Goal: Task Accomplishment & Management: Complete application form

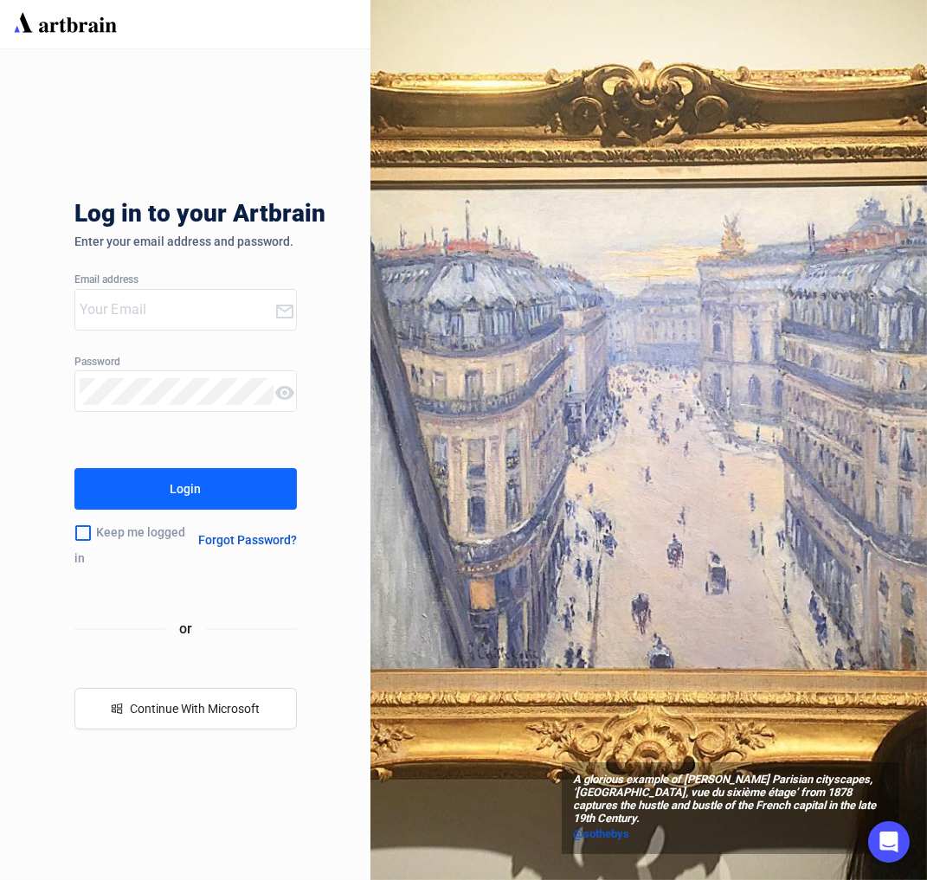
type input "[PERSON_NAME][EMAIL_ADDRESS][DOMAIN_NAME]"
click at [202, 497] on button "Login" at bounding box center [185, 489] width 222 height 42
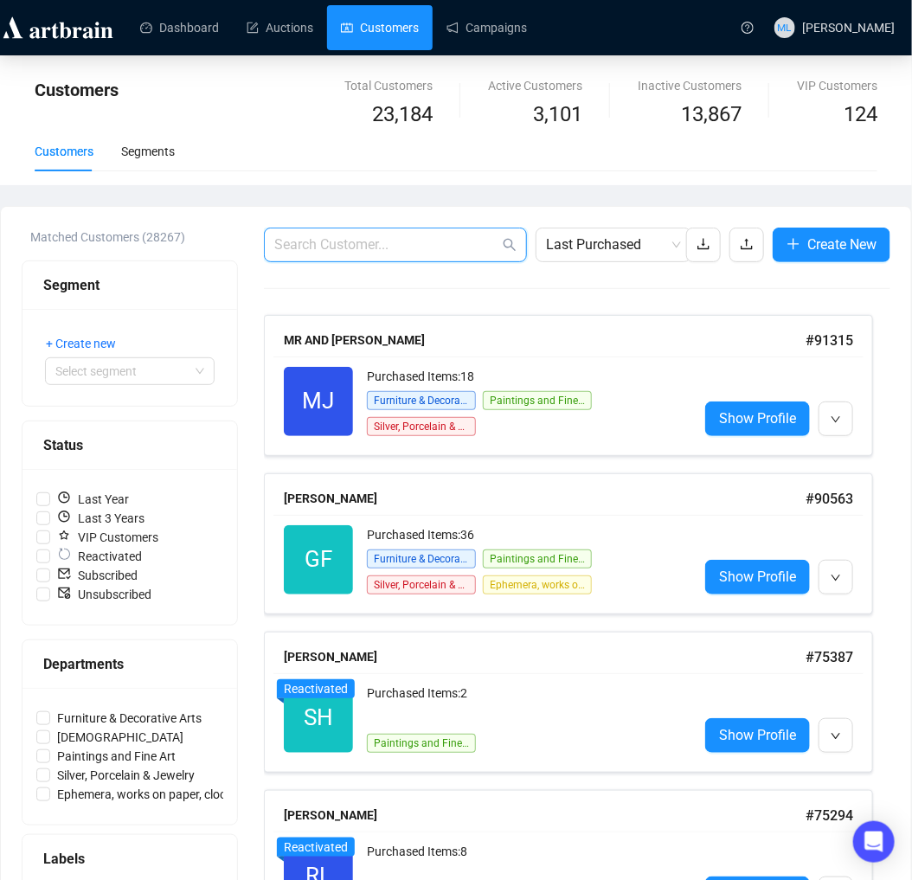
click at [411, 236] on input "text" at bounding box center [386, 244] width 225 height 21
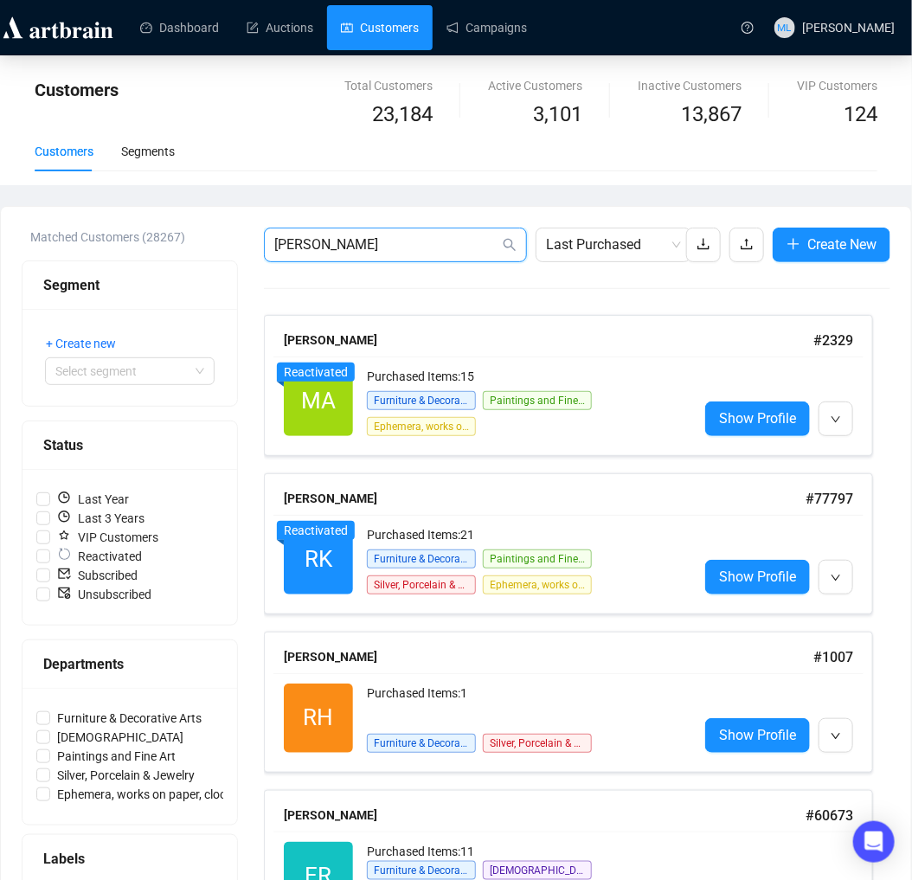
type input "[PERSON_NAME]"
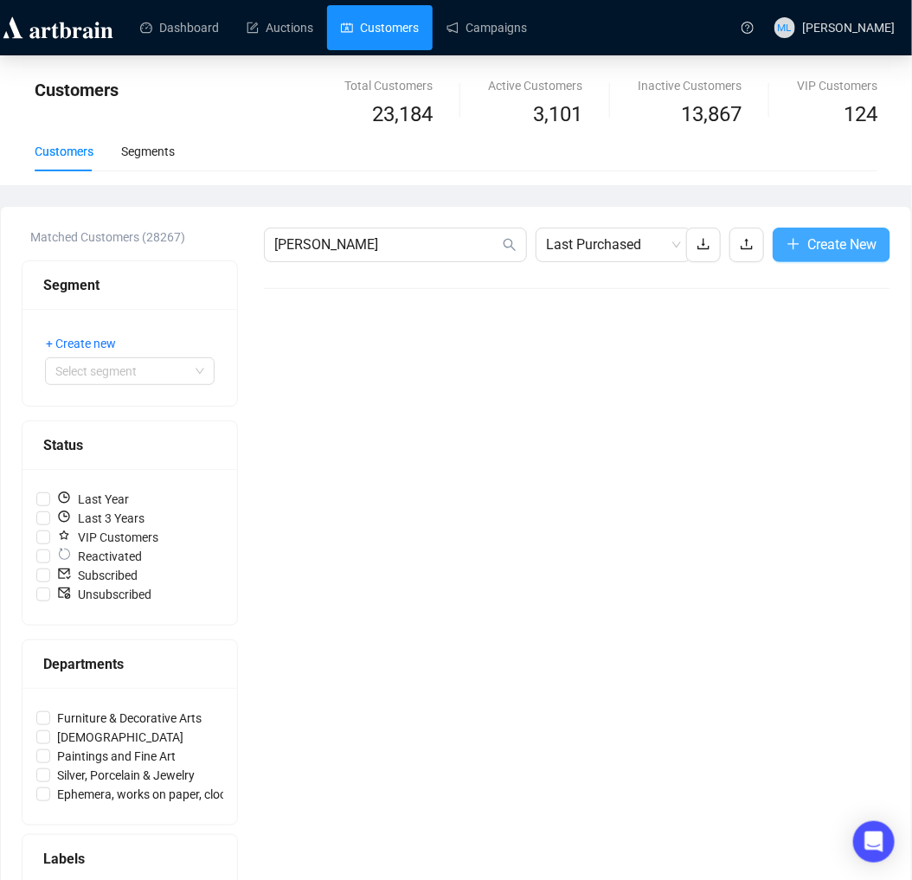
click at [866, 237] on span "Create New" at bounding box center [841, 245] width 69 height 22
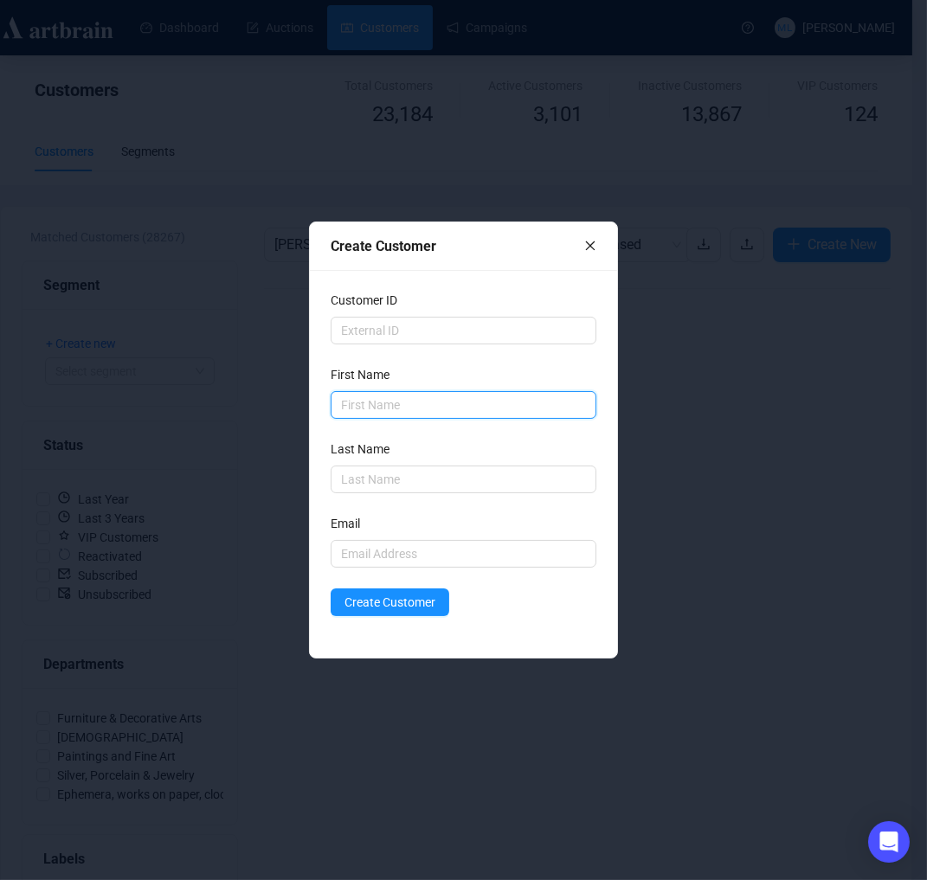
click at [444, 413] on input "text" at bounding box center [464, 405] width 266 height 28
type input "[PERSON_NAME]"
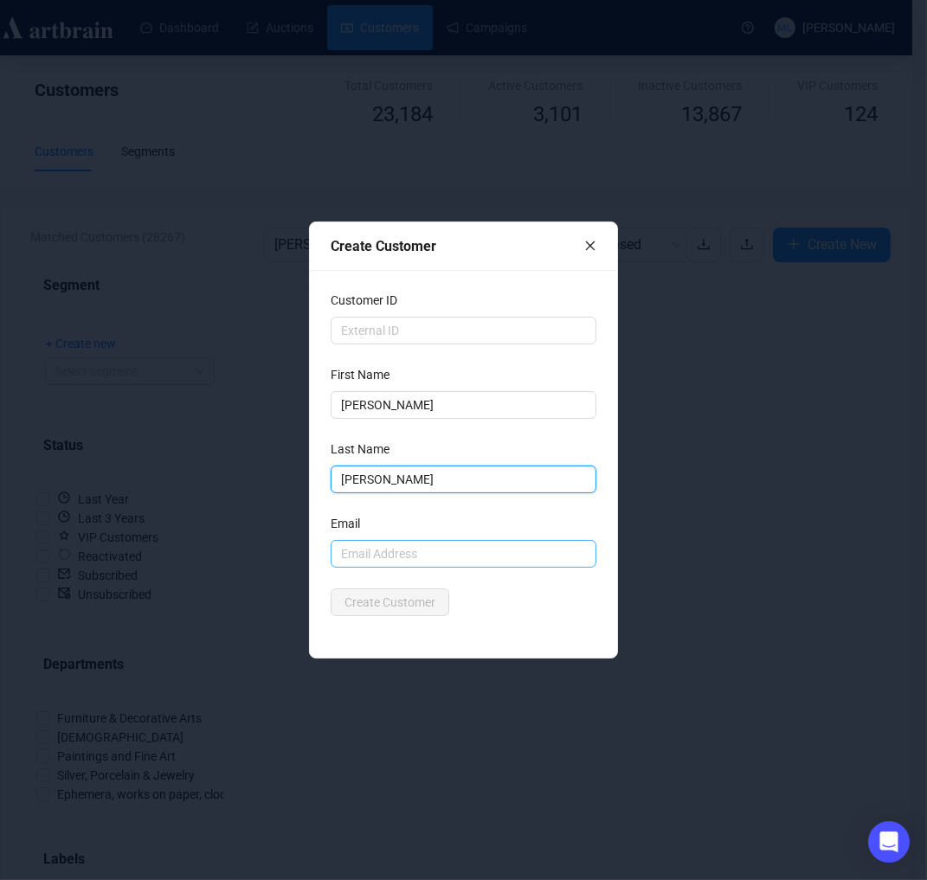
type input "[PERSON_NAME]"
click at [428, 551] on input "text" at bounding box center [464, 554] width 266 height 28
type input "[EMAIL_ADDRESS][DOMAIN_NAME]"
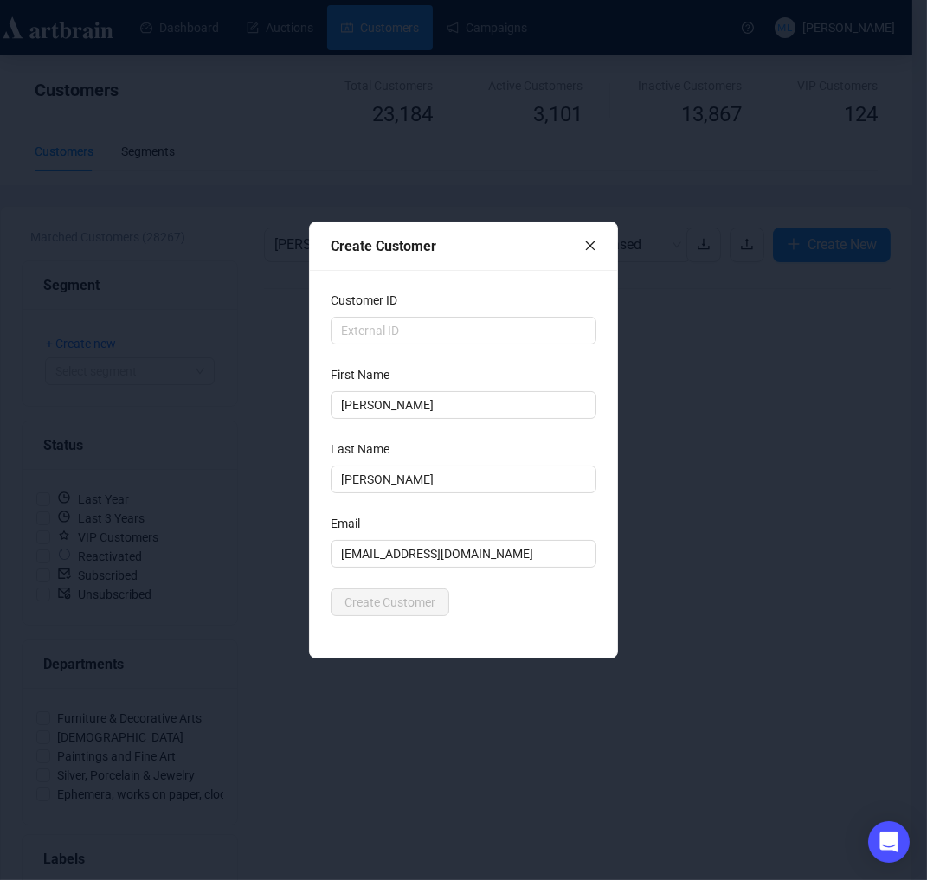
click at [550, 592] on div "Create Customer" at bounding box center [464, 602] width 266 height 28
click at [401, 610] on span "Create Customer" at bounding box center [389, 602] width 91 height 19
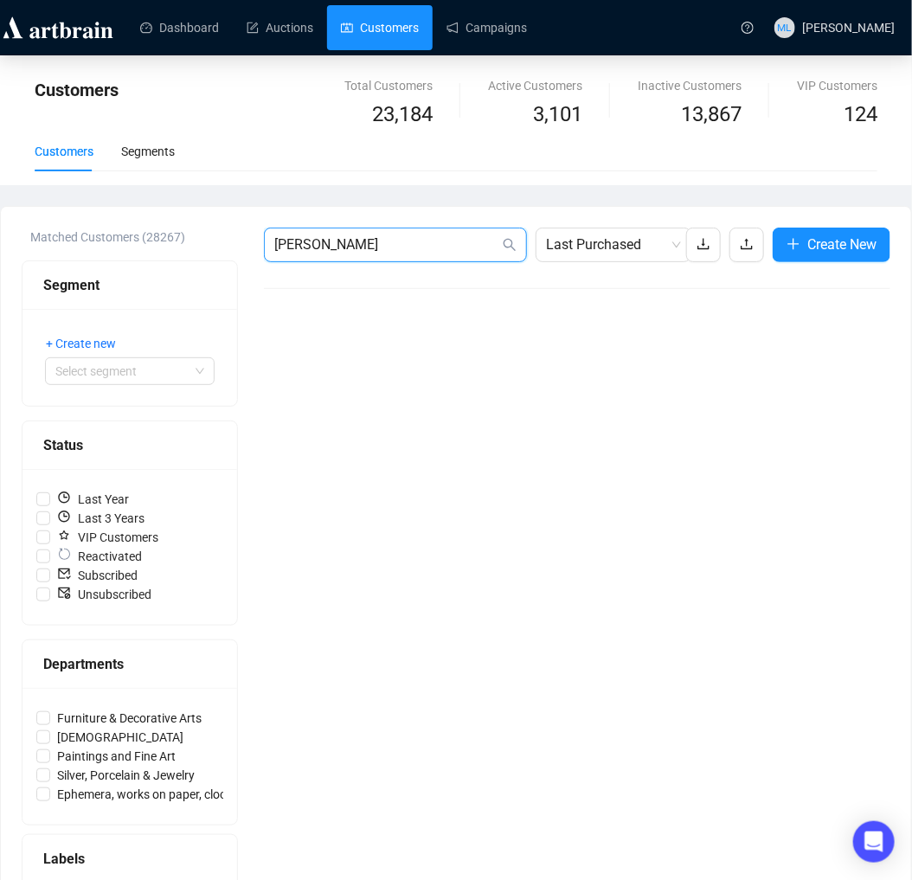
click at [409, 236] on input "[PERSON_NAME]" at bounding box center [386, 244] width 225 height 21
click at [508, 243] on icon "search" at bounding box center [510, 245] width 14 height 14
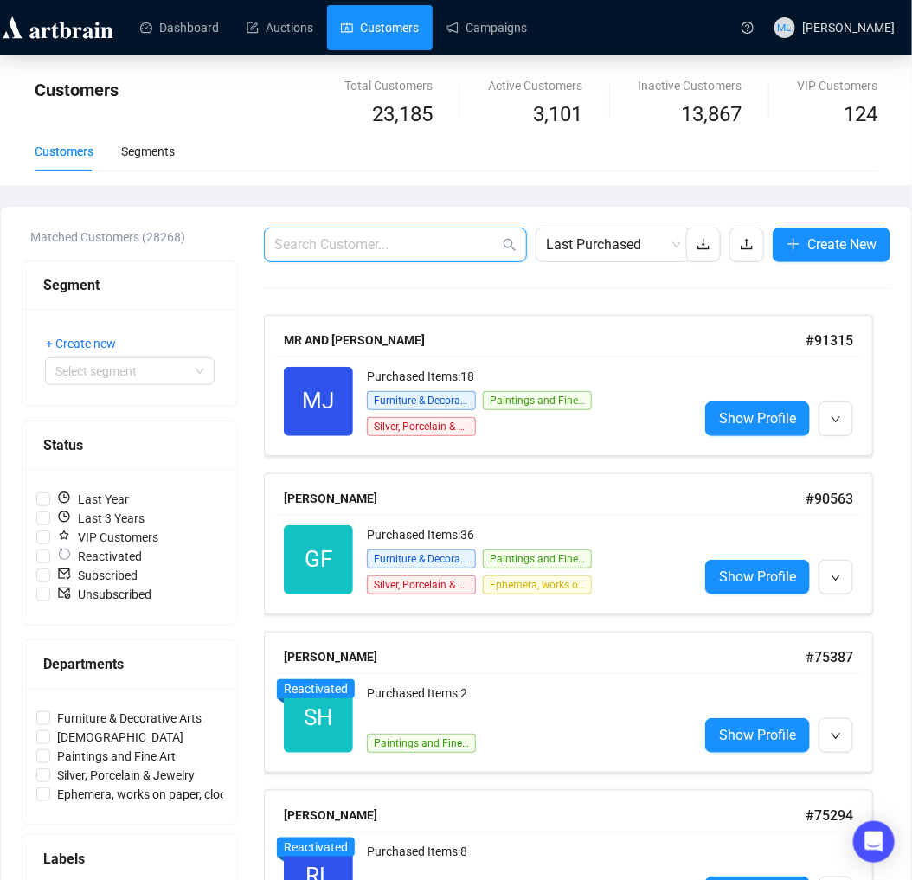
click at [436, 240] on input "text" at bounding box center [386, 244] width 225 height 21
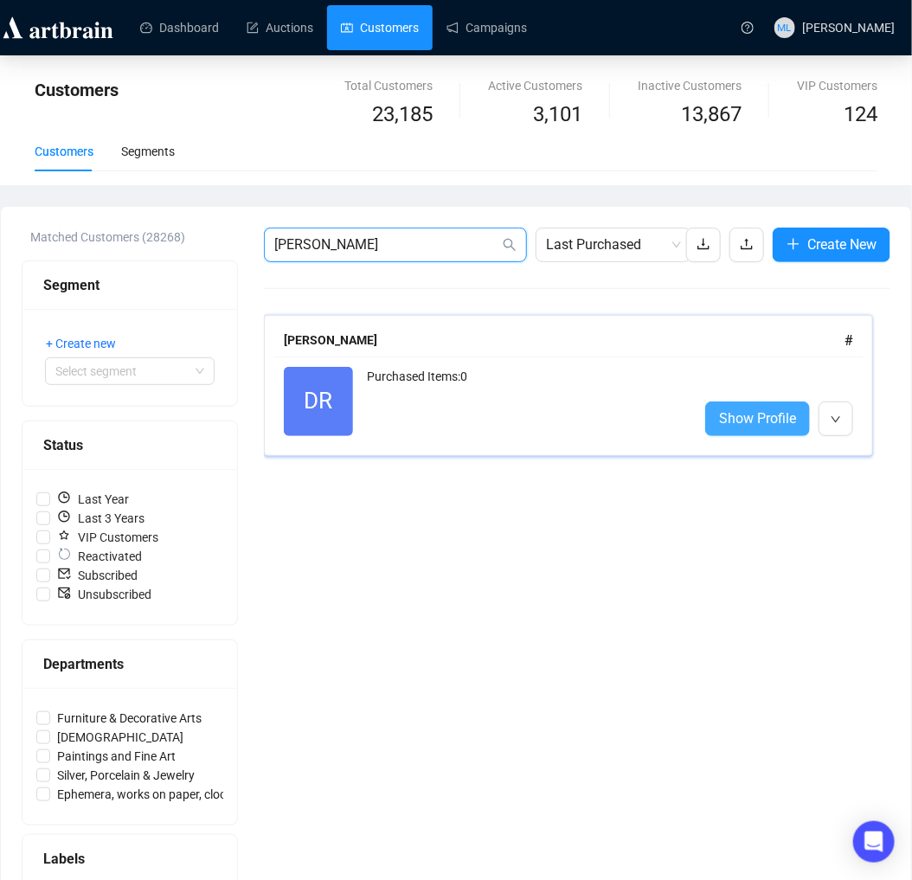
type input "[PERSON_NAME]"
click at [759, 427] on span "Show Profile" at bounding box center [757, 419] width 77 height 22
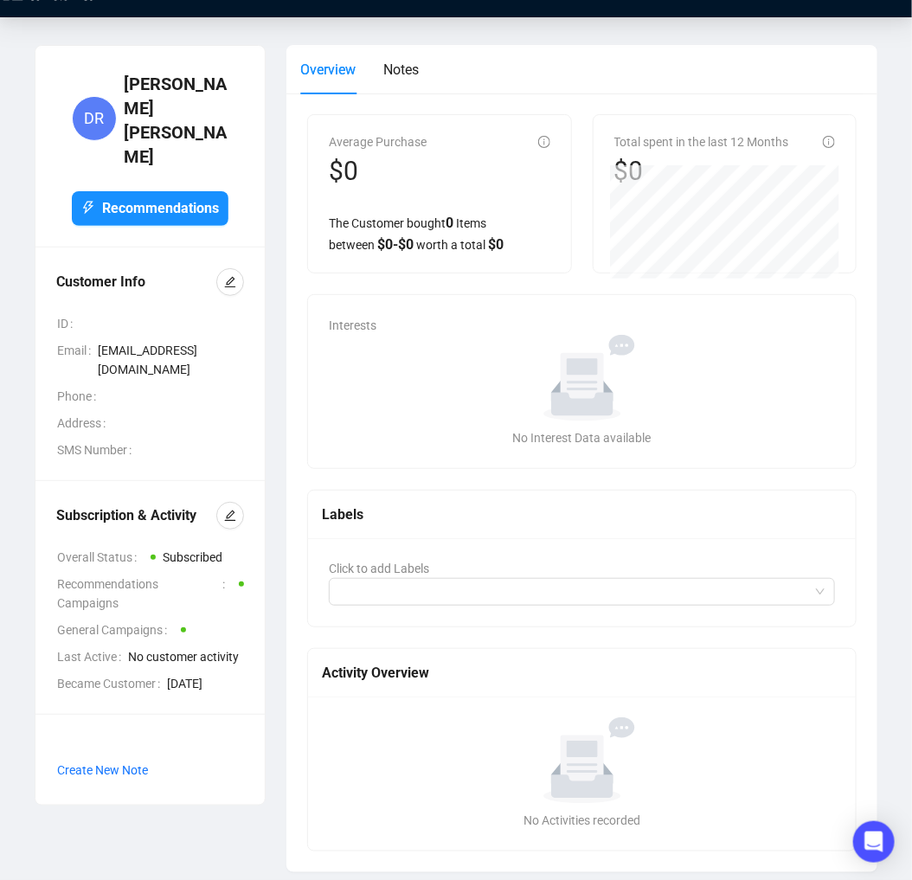
scroll to position [58, 0]
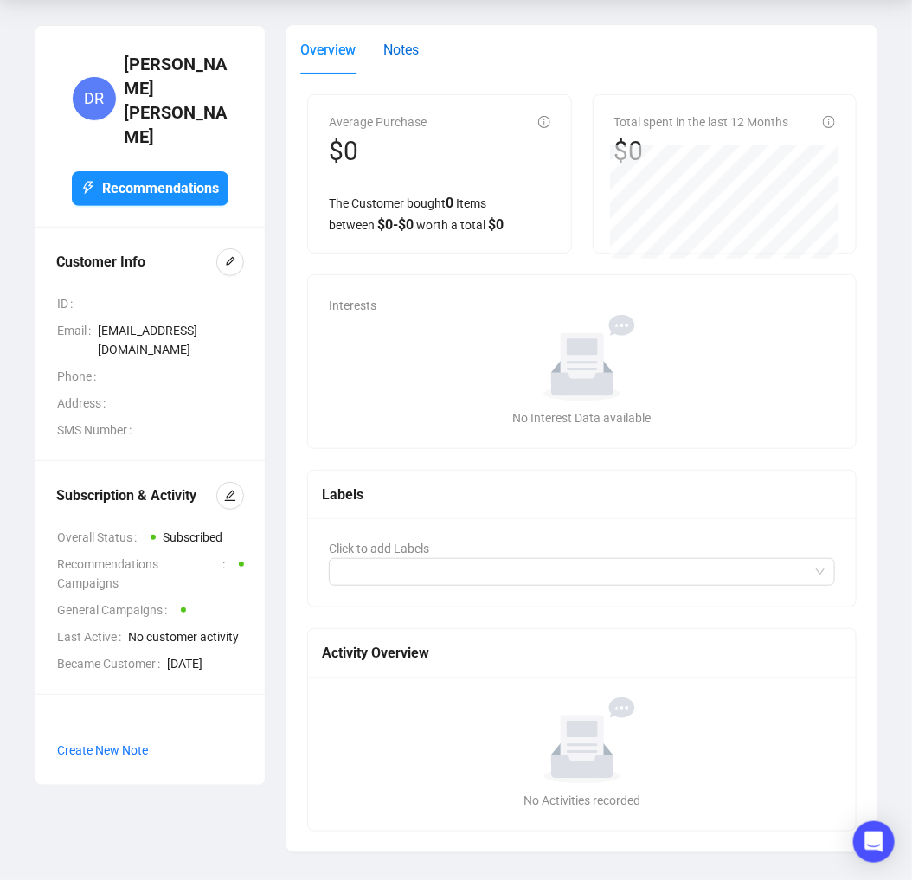
click at [398, 52] on span "Notes" at bounding box center [400, 50] width 35 height 16
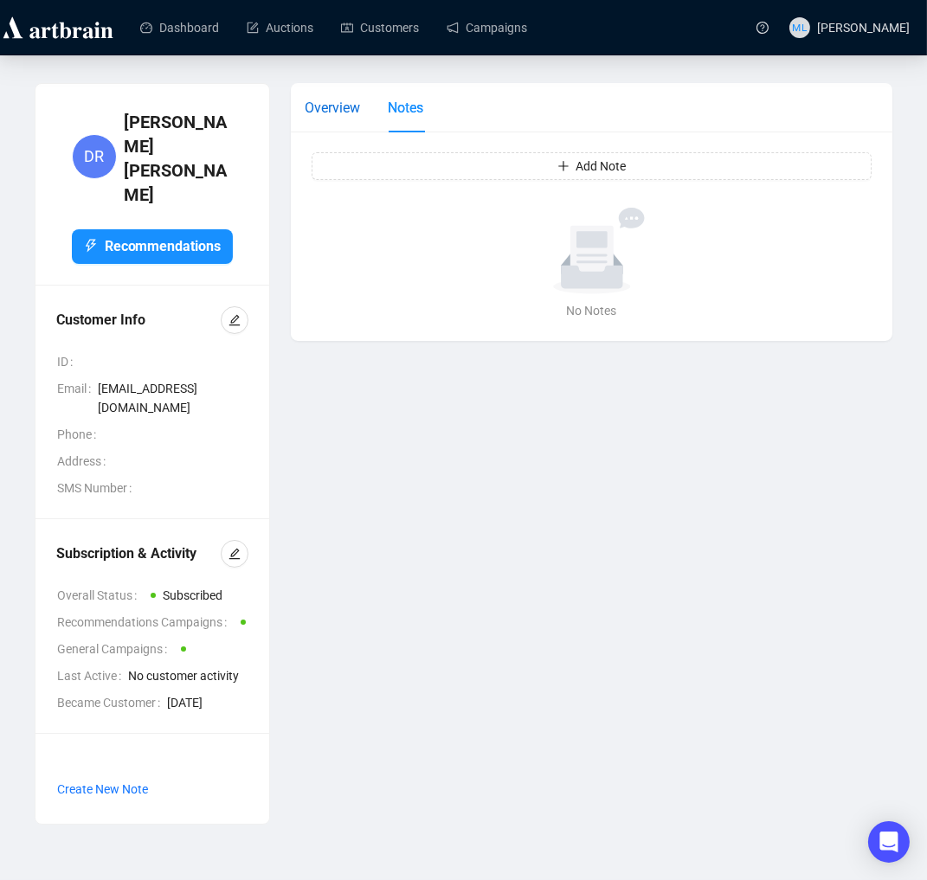
click at [321, 113] on span "Overview" at bounding box center [332, 108] width 55 height 16
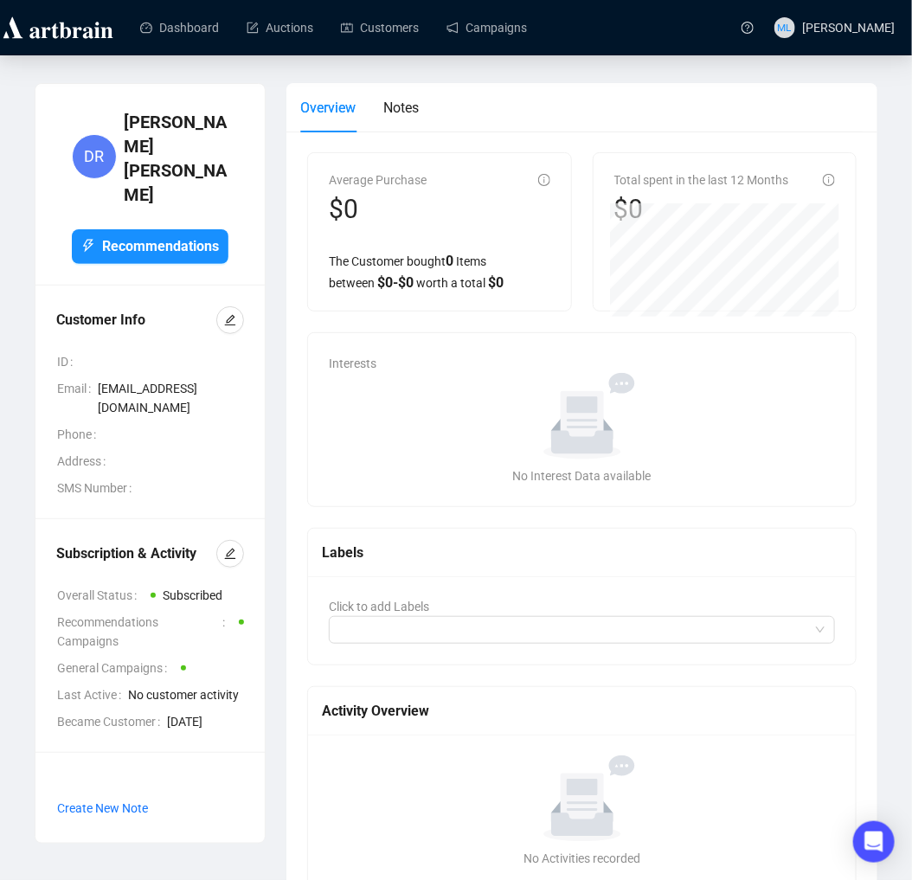
click at [418, 478] on div "No Interest Data available" at bounding box center [582, 475] width 492 height 19
click at [595, 392] on icon at bounding box center [581, 420] width 43 height 58
drag, startPoint x: 658, startPoint y: 386, endPoint x: 502, endPoint y: 400, distance: 157.2
click at [656, 385] on icon "No data" at bounding box center [582, 416] width 159 height 87
click at [499, 401] on div "No data" at bounding box center [582, 416] width 492 height 87
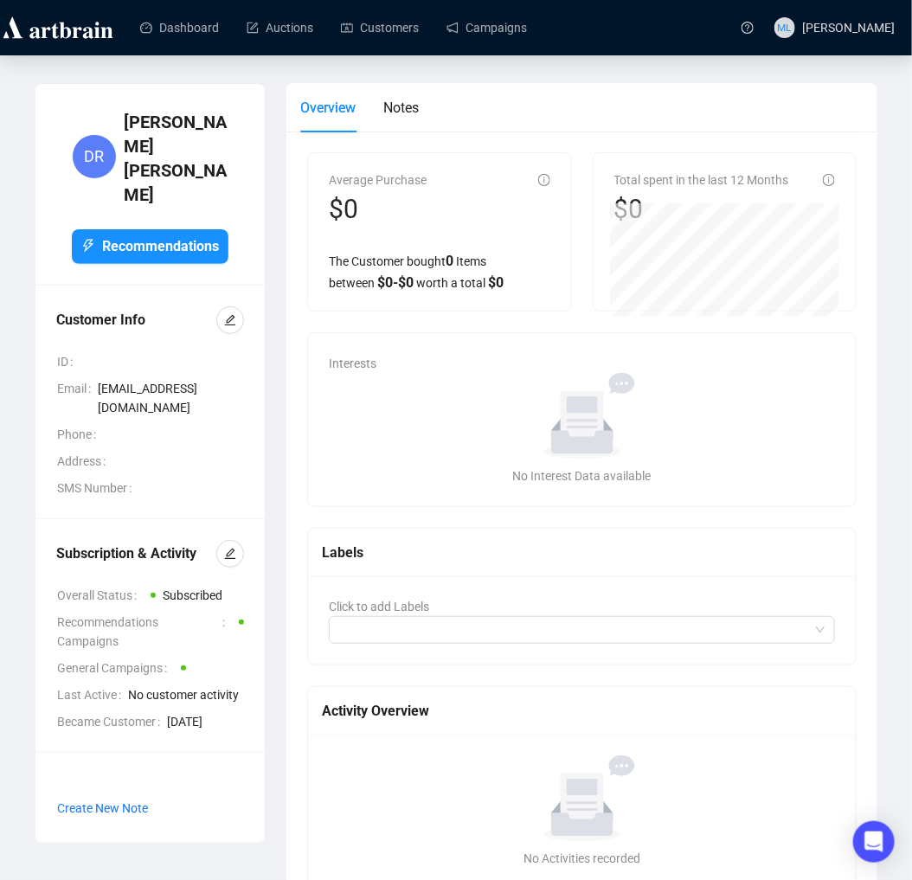
click at [346, 351] on div "Interests No data No Interest Data available" at bounding box center [582, 419] width 548 height 173
click at [399, 624] on div at bounding box center [572, 630] width 481 height 24
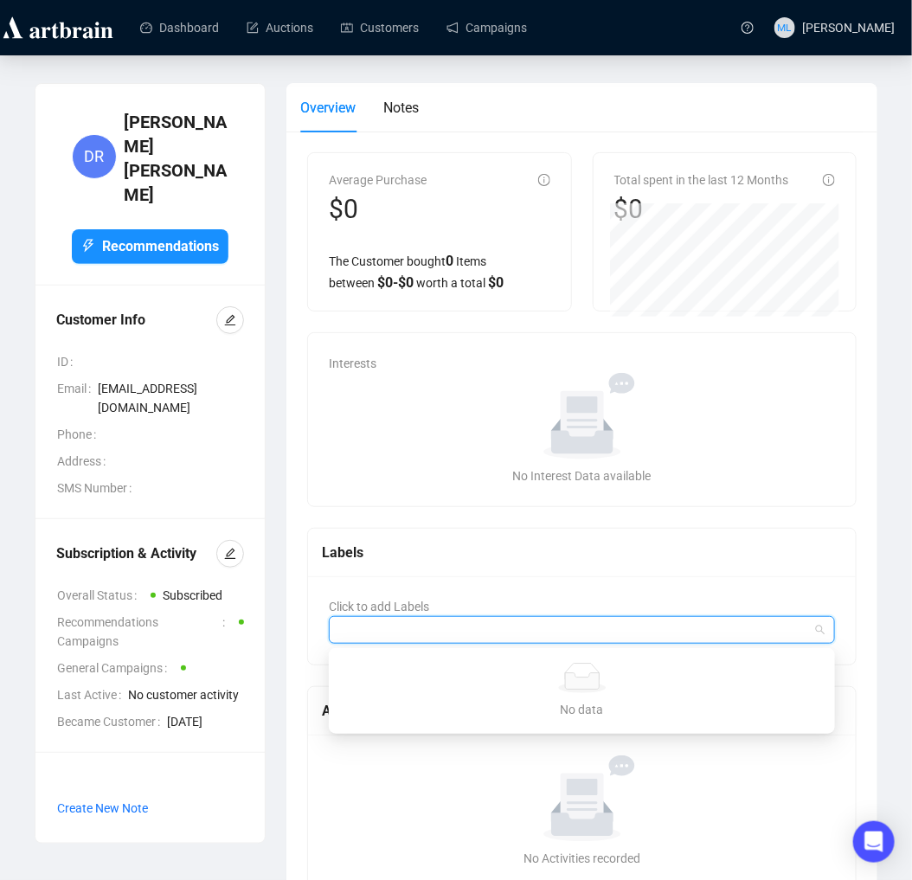
drag, startPoint x: 465, startPoint y: 514, endPoint x: 498, endPoint y: 462, distance: 61.9
click at [471, 508] on div "Average Purchase $0 The Customer bought 0 Items between $ 0 - $ 0 worth a total…" at bounding box center [581, 520] width 549 height 737
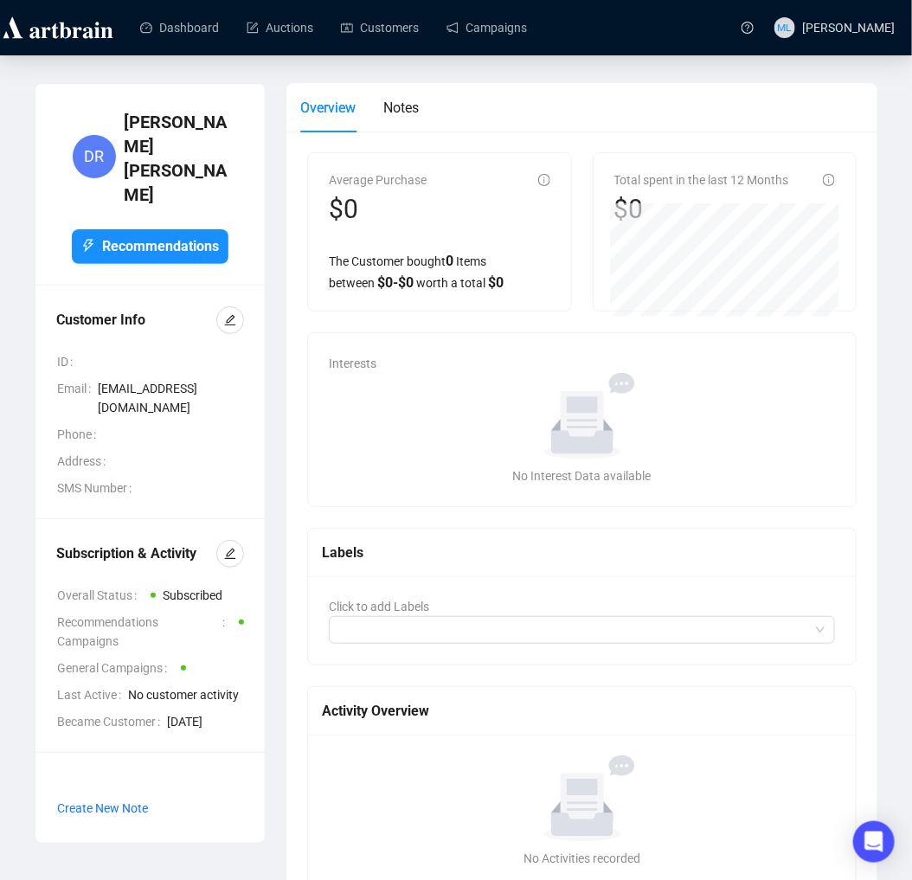
click at [498, 462] on div "No data No Interest Data available" at bounding box center [582, 429] width 492 height 112
click at [224, 548] on icon "edit" at bounding box center [230, 554] width 12 height 12
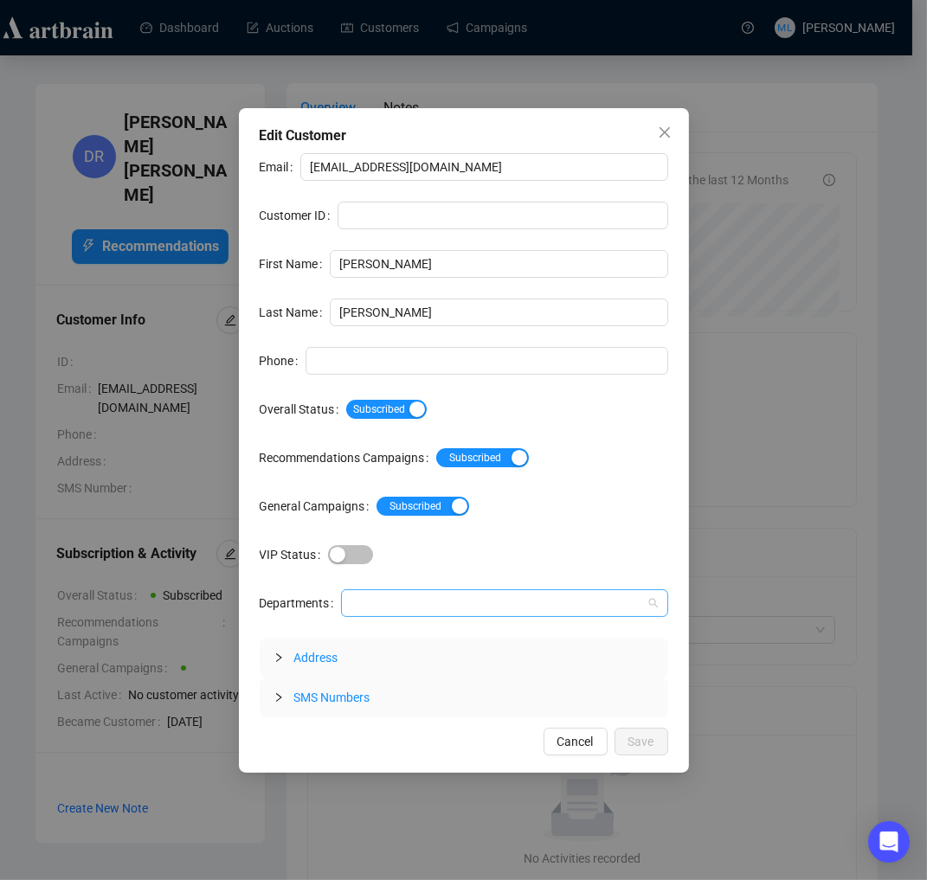
click at [407, 600] on div at bounding box center [495, 603] width 302 height 24
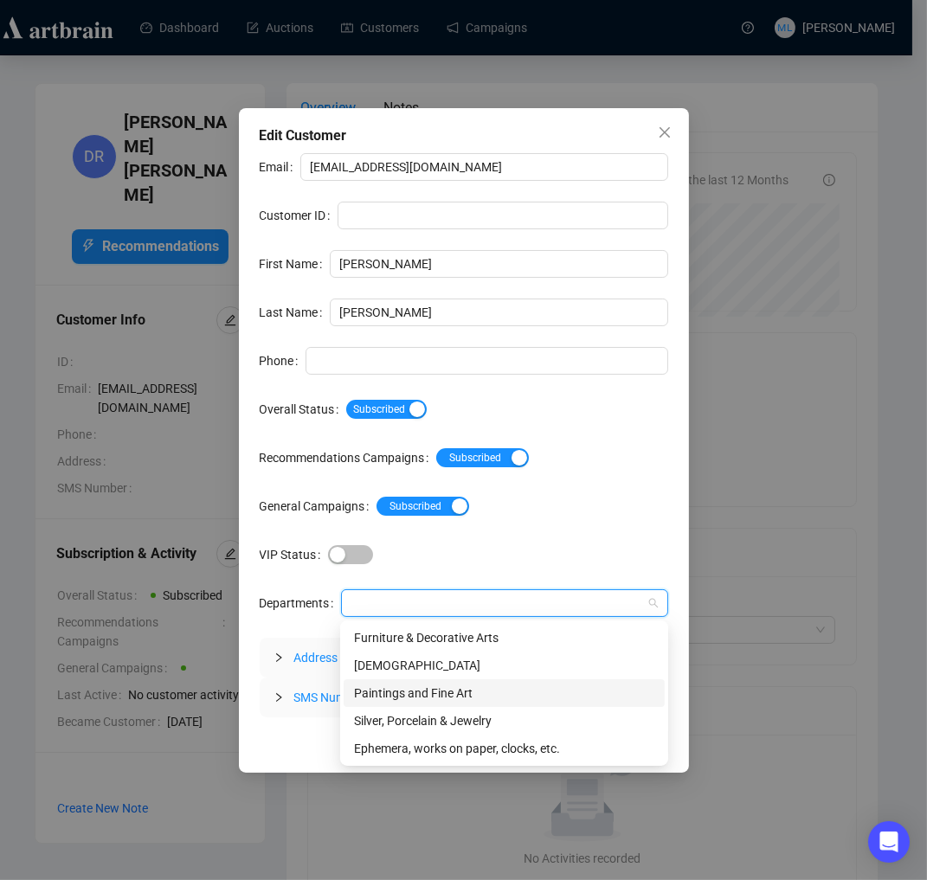
click at [422, 695] on div "Paintings and Fine Art" at bounding box center [504, 693] width 300 height 19
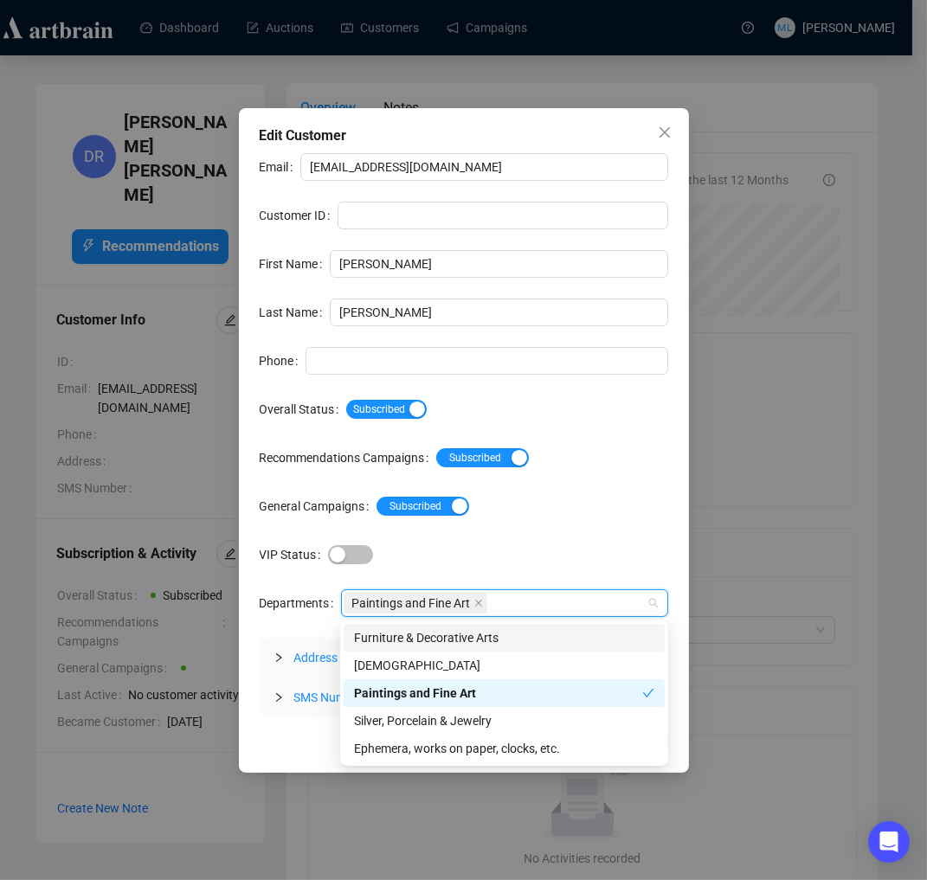
click at [535, 539] on div "Email donaldrichard.46@gmail.com Customer ID First Name Donald Last Name Richar…" at bounding box center [464, 435] width 408 height 564
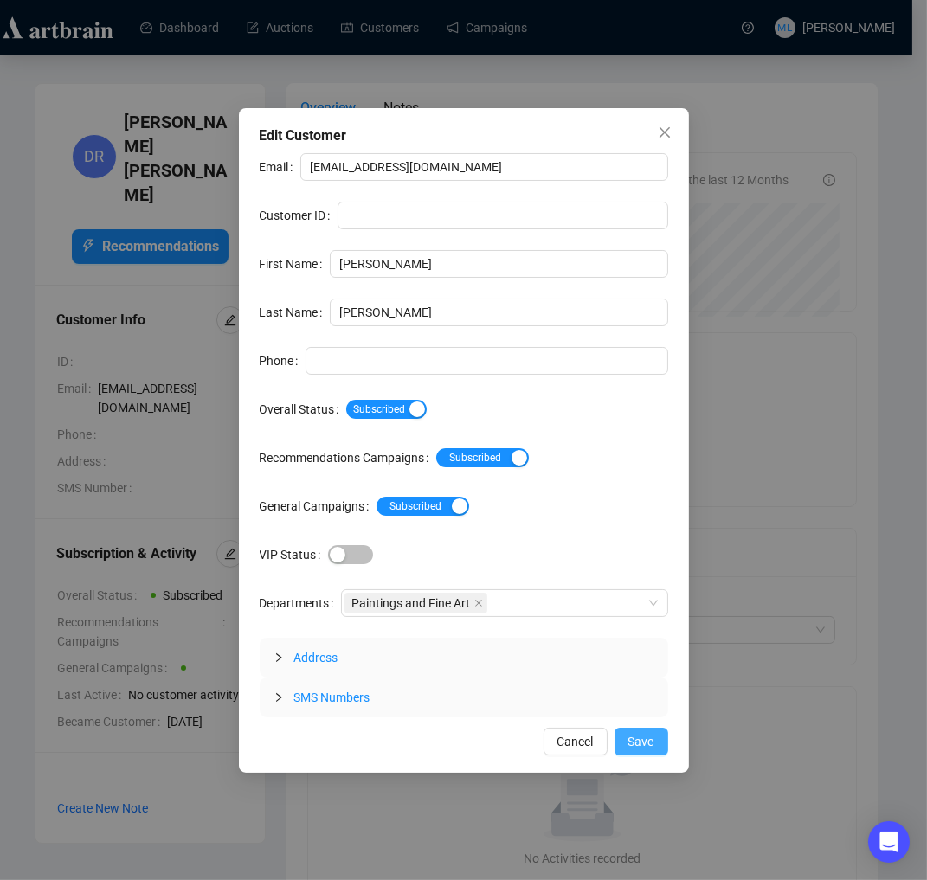
click at [636, 745] on span "Save" at bounding box center [641, 741] width 26 height 19
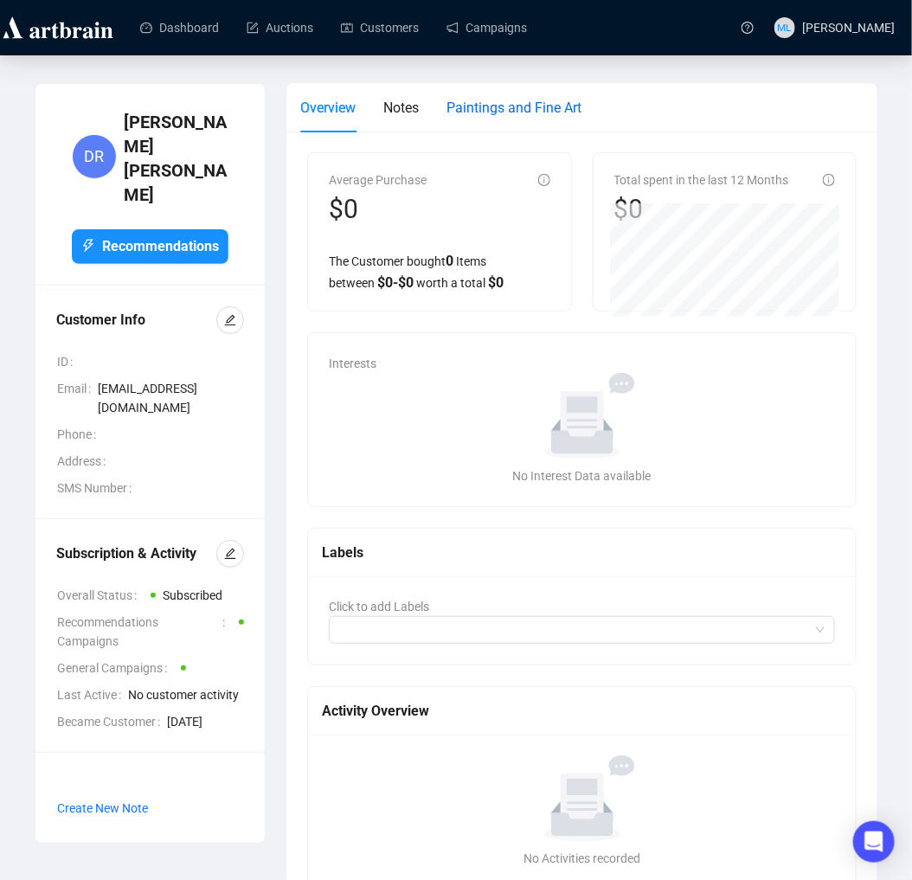
click at [530, 100] on span "Paintings and Fine Art" at bounding box center [513, 108] width 135 height 16
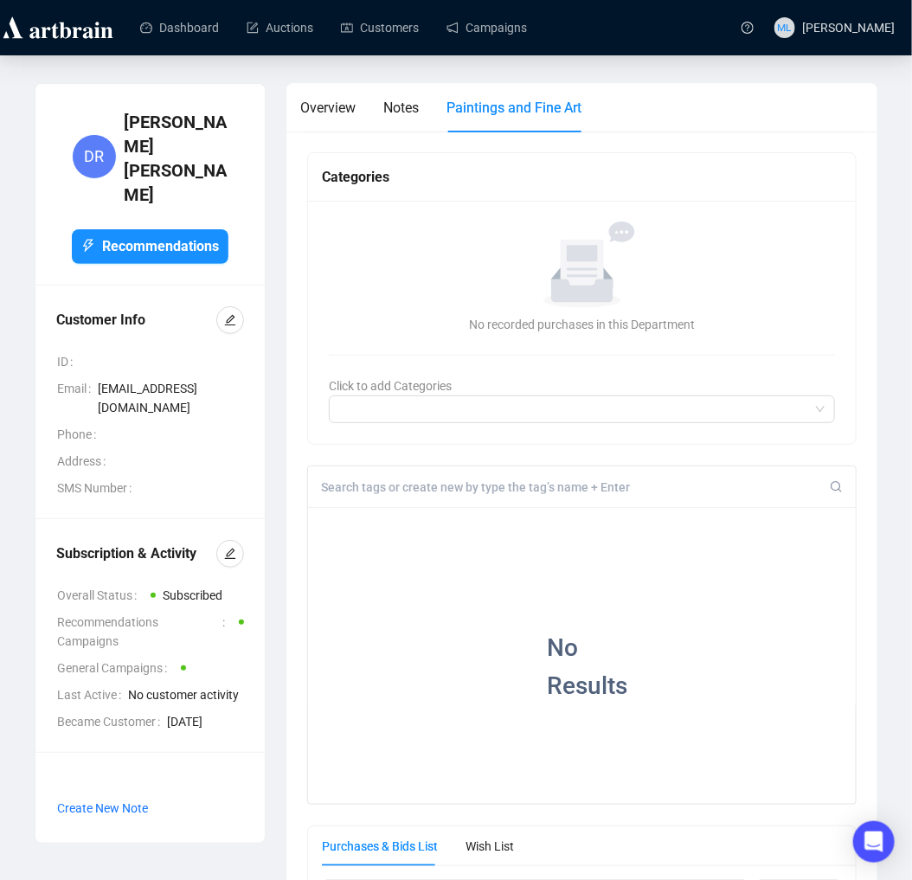
click at [456, 487] on input at bounding box center [575, 487] width 509 height 16
type input "Christopher Karnes"
click at [344, 108] on span "Overview" at bounding box center [327, 108] width 55 height 16
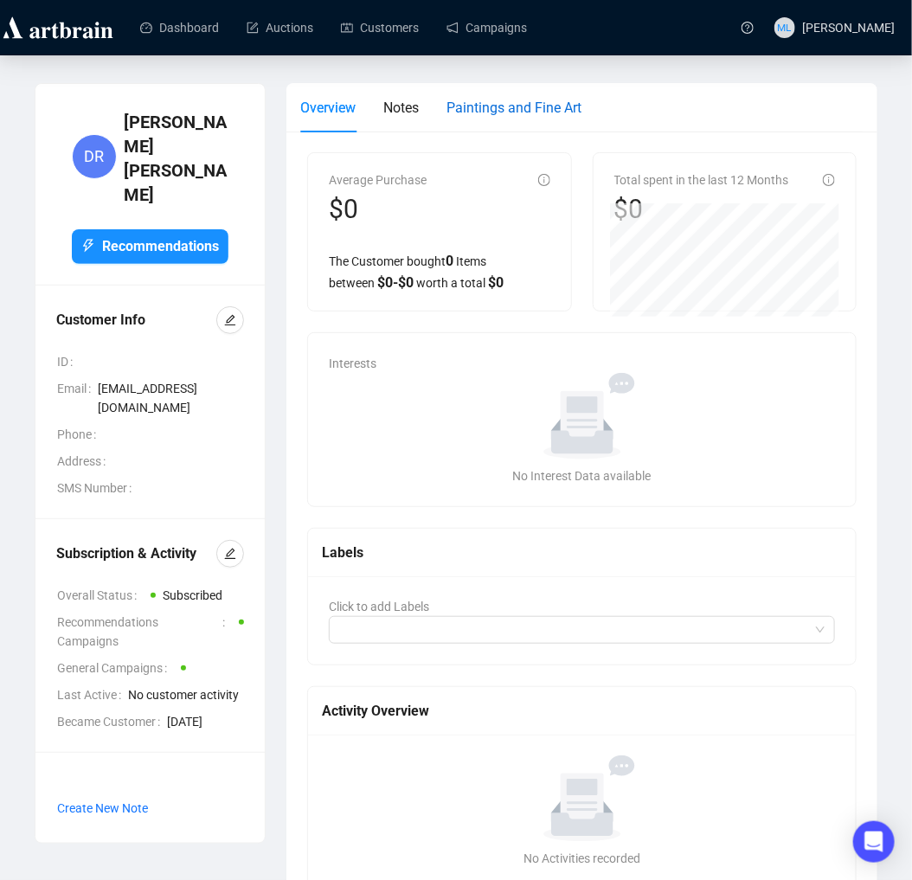
click at [491, 107] on span "Paintings and Fine Art" at bounding box center [513, 108] width 135 height 16
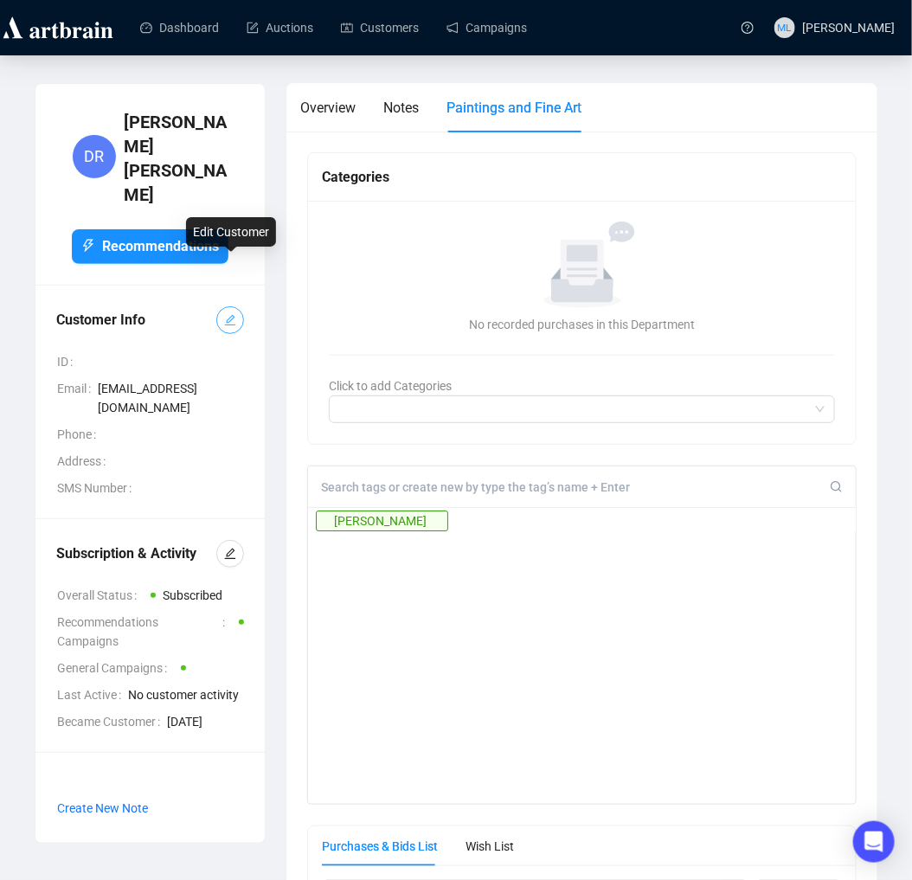
click at [225, 314] on icon "edit" at bounding box center [230, 320] width 12 height 12
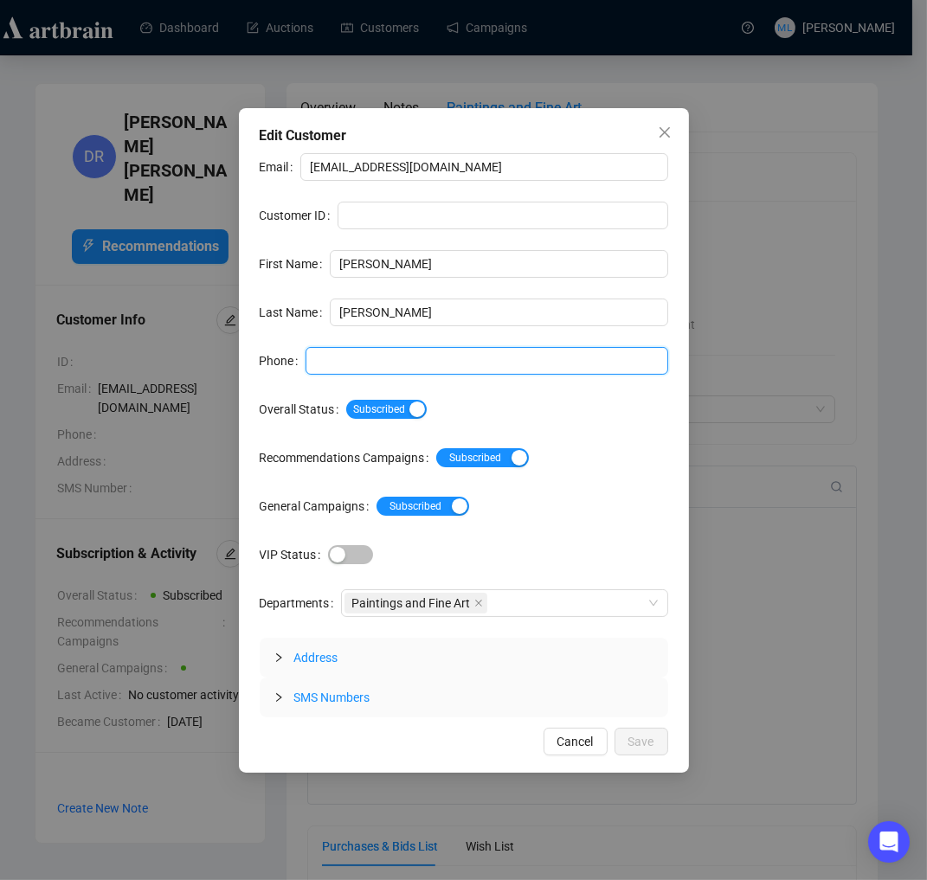
click at [404, 355] on input "Phone" at bounding box center [486, 361] width 363 height 28
type input "337-692-6633"
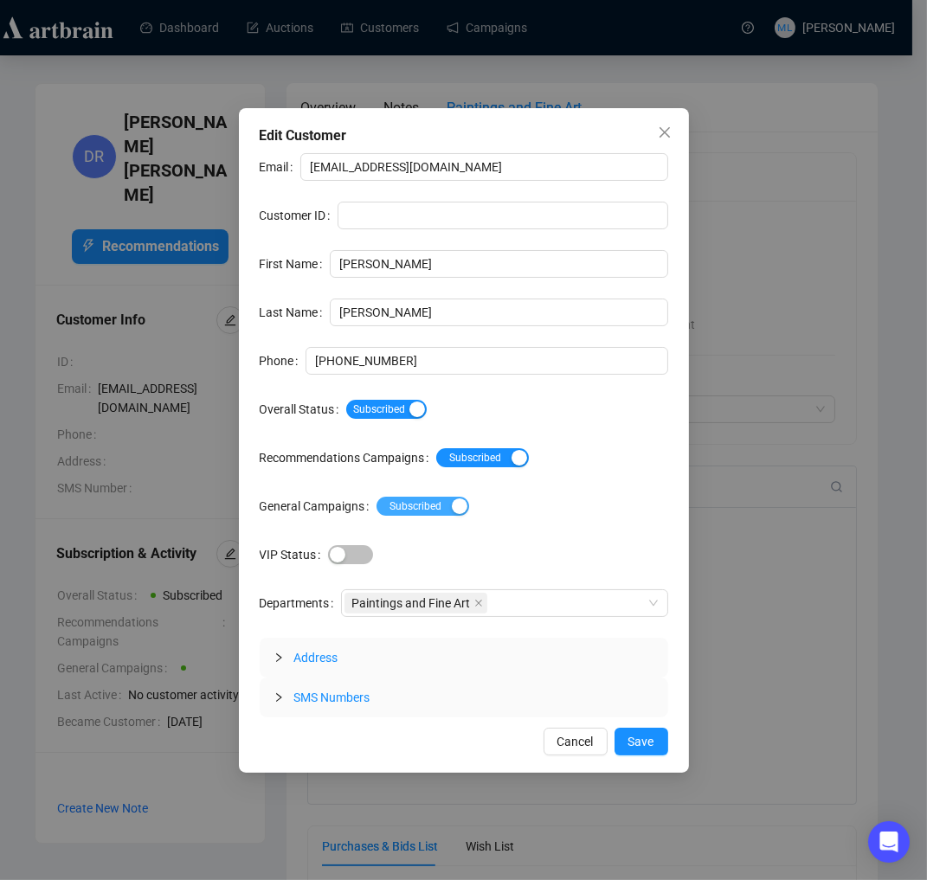
click at [452, 516] on span "Subscribed Unsubscribed" at bounding box center [422, 506] width 93 height 19
click at [638, 742] on span "Save" at bounding box center [641, 741] width 26 height 19
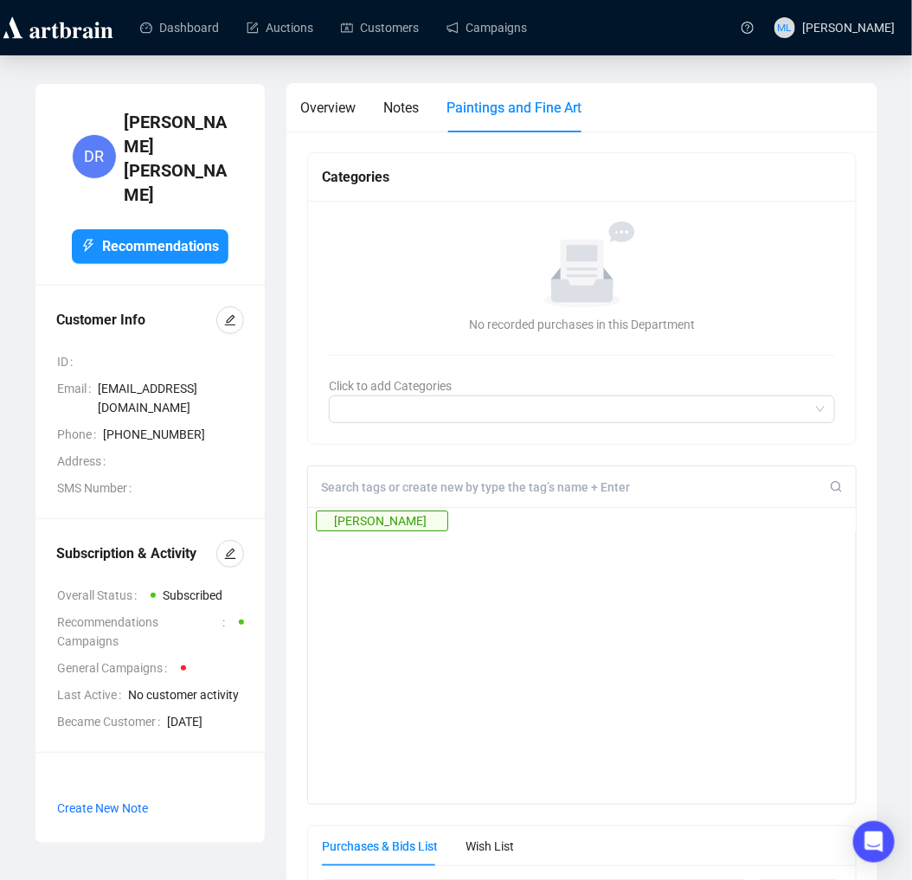
click at [80, 27] on img at bounding box center [58, 28] width 116 height 28
